Goal: Task Accomplishment & Management: Complete application form

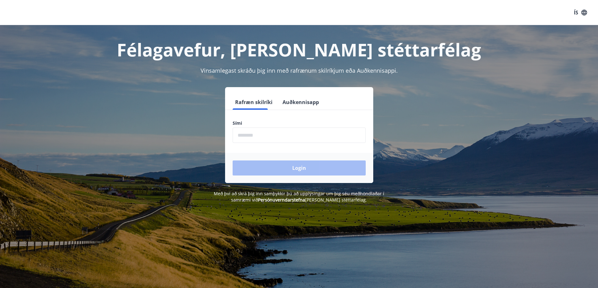
click at [285, 135] on input "phone" at bounding box center [299, 135] width 133 height 15
type input "********"
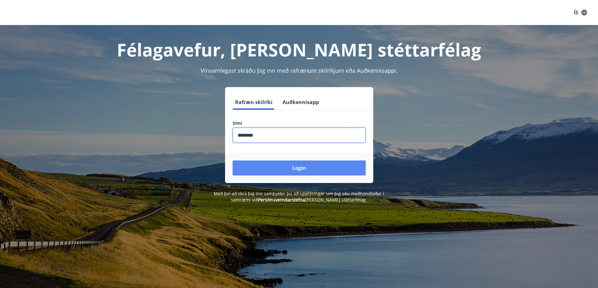
click at [296, 164] on button "Login" at bounding box center [299, 168] width 133 height 15
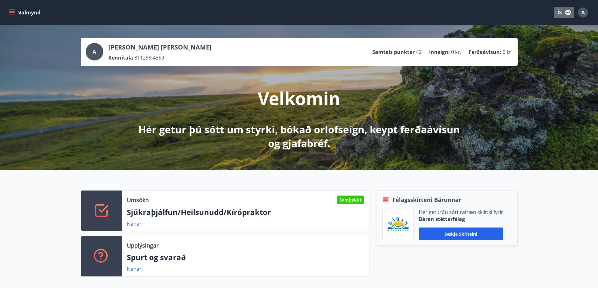
click at [557, 13] on button "ÍS" at bounding box center [564, 12] width 20 height 11
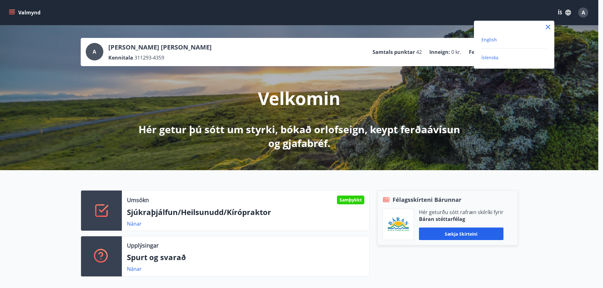
click at [492, 38] on span "English" at bounding box center [488, 40] width 15 height 6
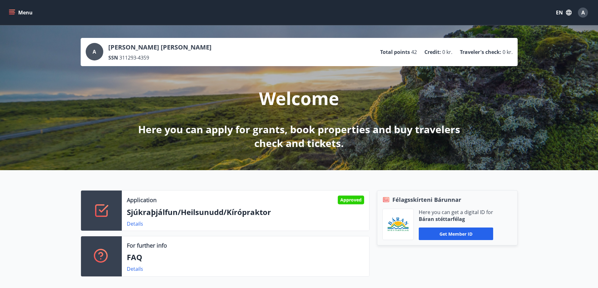
click at [11, 13] on icon "menu" at bounding box center [12, 12] width 6 height 6
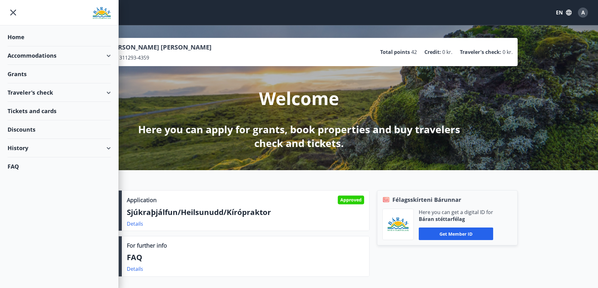
click at [30, 71] on div "Grants" at bounding box center [59, 74] width 103 height 19
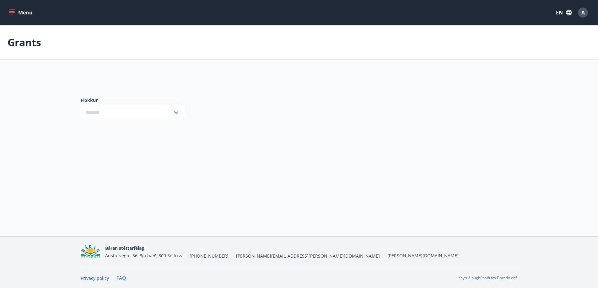
click at [146, 120] on input "text" at bounding box center [127, 112] width 92 height 15
type input "***"
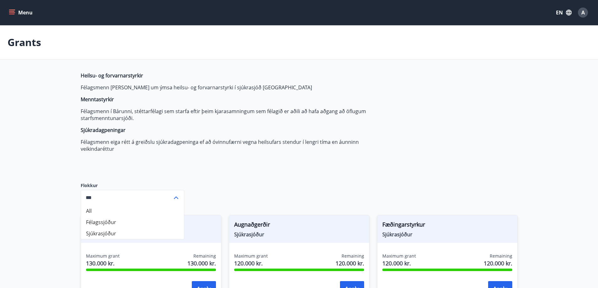
click at [144, 116] on p "Félagsmenn í Bárunni, stéttarfélagi sem starfa eftir þeim kjarasamningum sem fé…" at bounding box center [229, 115] width 296 height 14
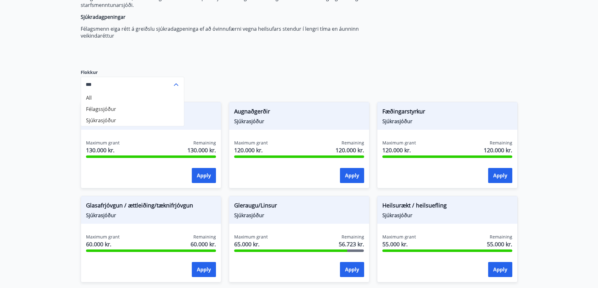
scroll to position [126, 0]
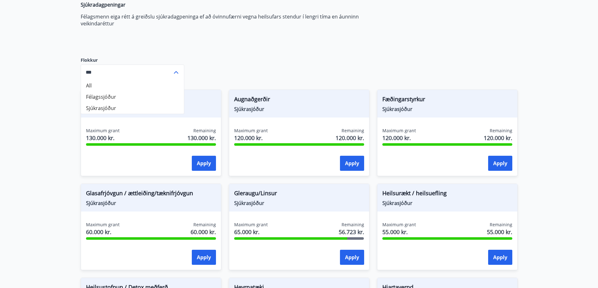
click at [415, 70] on div "Heilsu- og forvarnarstyrkir Félagsmenn [PERSON_NAME] um ýmsa heilsu- og forvarn…" at bounding box center [299, 254] width 437 height 614
click at [155, 75] on input "***" at bounding box center [127, 72] width 92 height 15
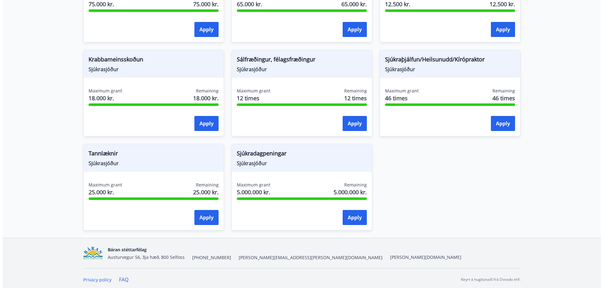
scroll to position [450, 0]
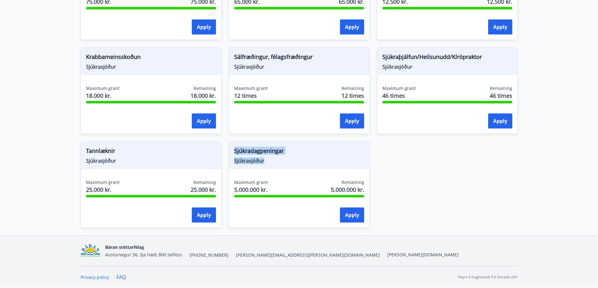
drag, startPoint x: 242, startPoint y: 153, endPoint x: 234, endPoint y: 150, distance: 7.9
click at [234, 150] on div "Sjúkradagpeningar Sjúkrasjóður" at bounding box center [299, 156] width 140 height 28
copy div "Sjúkradagpeningar Sjúkrasjóður"
click at [353, 219] on button "Apply" at bounding box center [352, 215] width 24 height 15
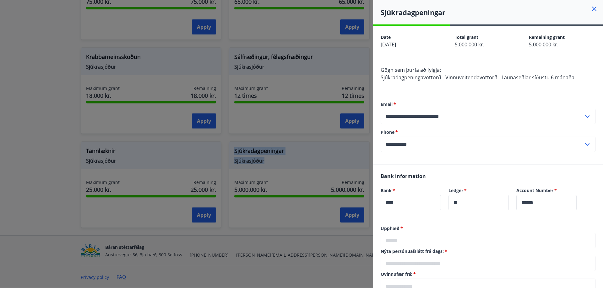
scroll to position [94, 0]
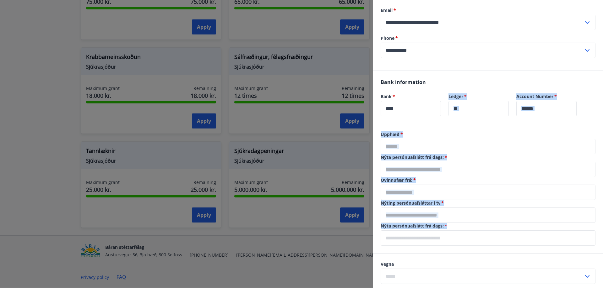
drag, startPoint x: 394, startPoint y: 129, endPoint x: 431, endPoint y: 250, distance: 126.4
click at [431, 250] on div "**********" at bounding box center [488, 187] width 230 height 510
copy div "​ Ledger   * ​ Account Number   * ​ Upphæð   * ​ Nýta persónuafslátt frá dags: …"
click at [458, 129] on div "Bank information Bank   * **** ​ Ledger   * ** ​ Account Number   * ****** ​" at bounding box center [488, 101] width 230 height 61
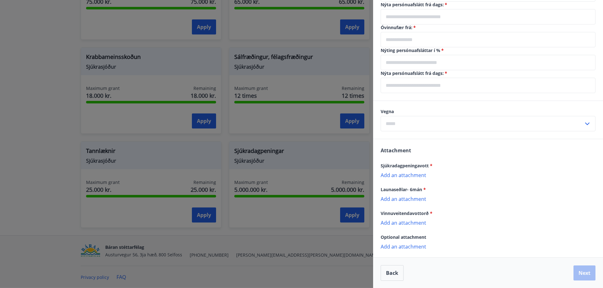
scroll to position [247, 0]
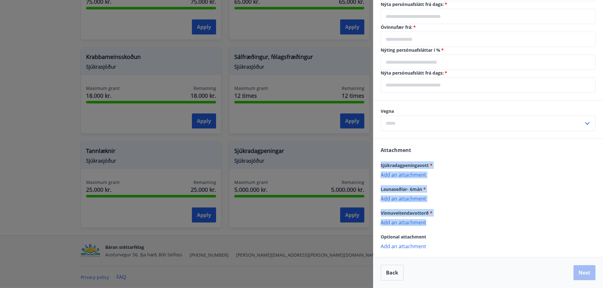
drag, startPoint x: 442, startPoint y: 223, endPoint x: 378, endPoint y: 161, distance: 89.2
click at [378, 161] on div "Attachment Sjúkradagpeningavott * Add an attachment {error_attachment_undefined…" at bounding box center [488, 198] width 230 height 118
copy div "Sjúkradagpeningavott * Add an attachment {error_attachment_undefined} Launaseðl…"
click at [503, 174] on p "Add an attachment" at bounding box center [487, 175] width 215 height 6
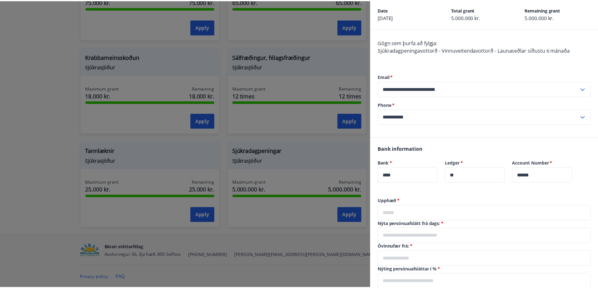
scroll to position [0, 0]
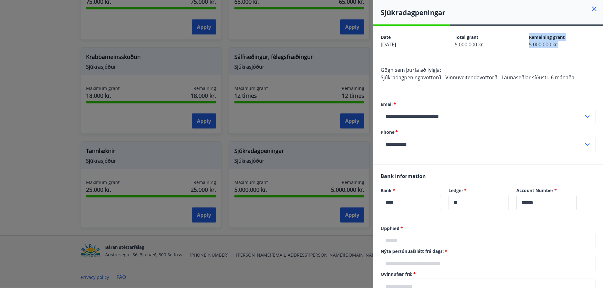
drag, startPoint x: 571, startPoint y: 45, endPoint x: 525, endPoint y: 44, distance: 46.1
click at [525, 44] on div "Date [DATE] Total grant 5.000.000 kr. Remaining grant 5.000.000 kr." at bounding box center [488, 41] width 230 height 30
copy div "Remaining grant 5.000.000 kr."
click at [592, 9] on icon at bounding box center [594, 9] width 4 height 4
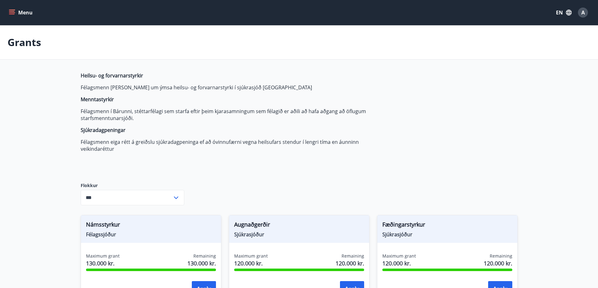
click at [588, 13] on button "A" at bounding box center [582, 12] width 15 height 15
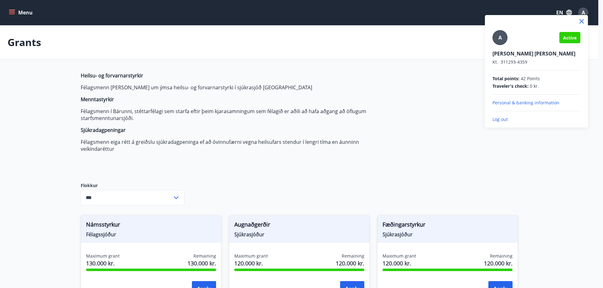
click at [503, 119] on p "Log out" at bounding box center [536, 119] width 88 height 6
